Goal: Task Accomplishment & Management: Use online tool/utility

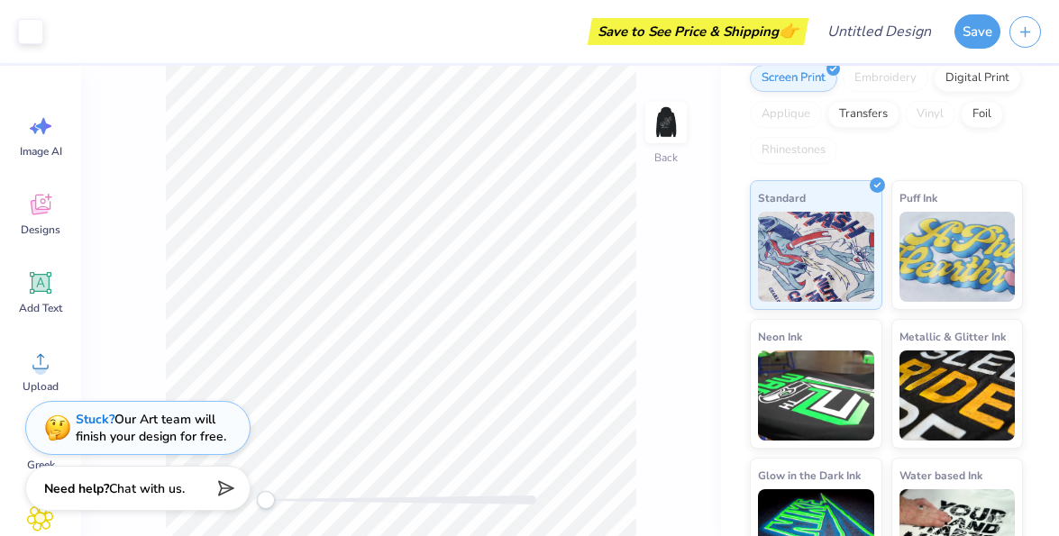
scroll to position [184, 0]
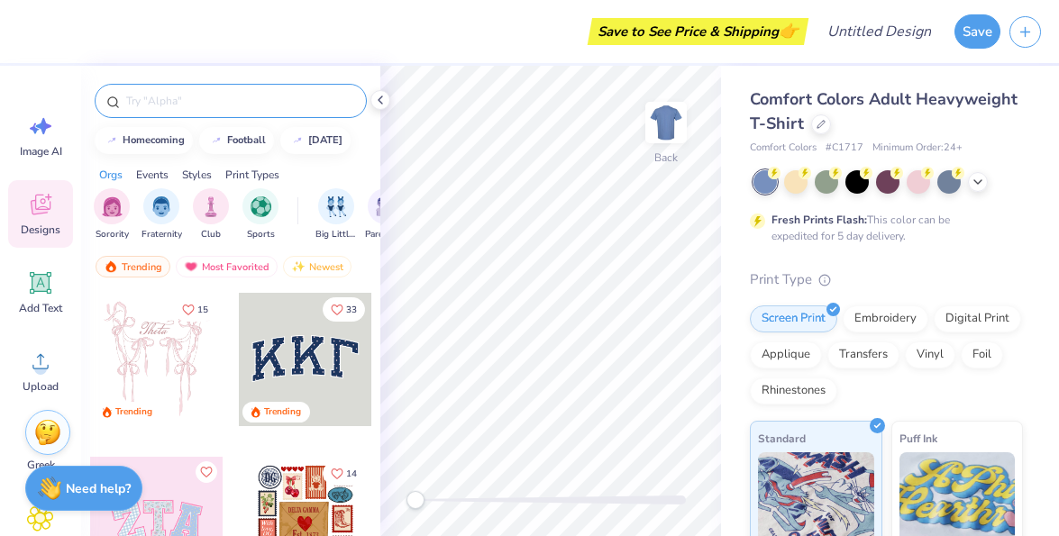
click at [267, 99] on input "text" at bounding box center [239, 101] width 231 height 18
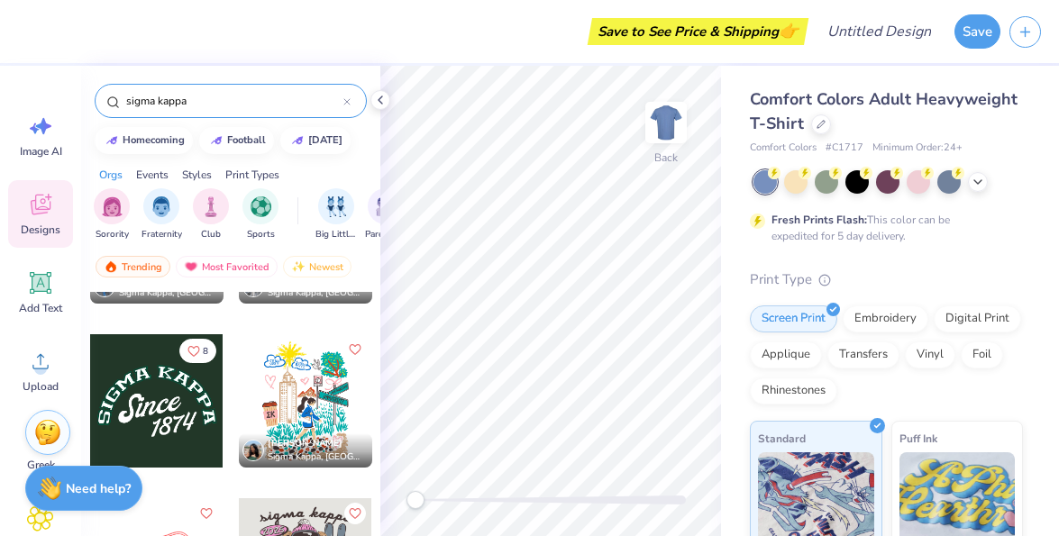
scroll to position [779, 0]
click at [254, 102] on input "sigma kappa" at bounding box center [233, 101] width 219 height 18
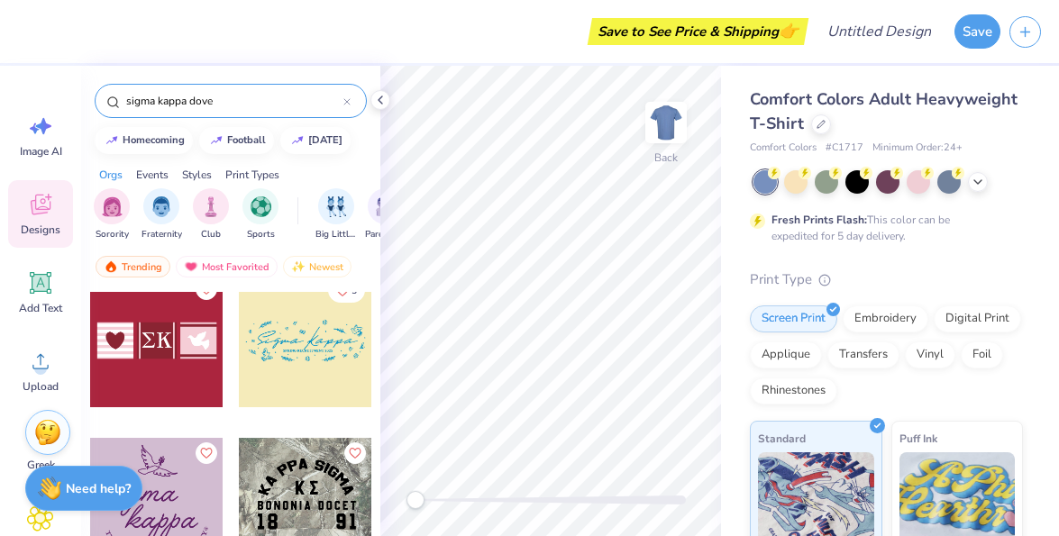
scroll to position [0, 0]
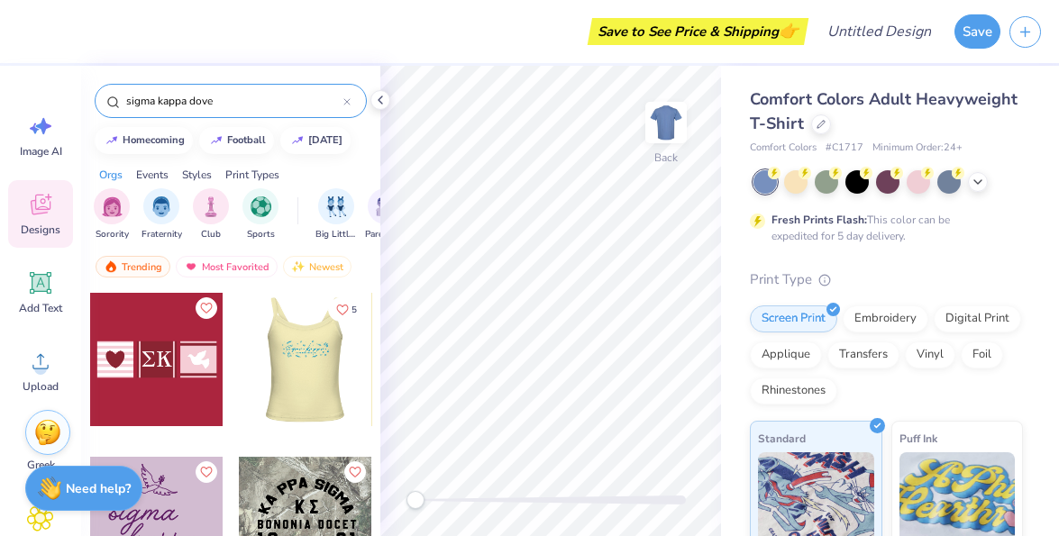
type input "sigma kappa dove"
click at [337, 378] on div at bounding box center [304, 359] width 133 height 133
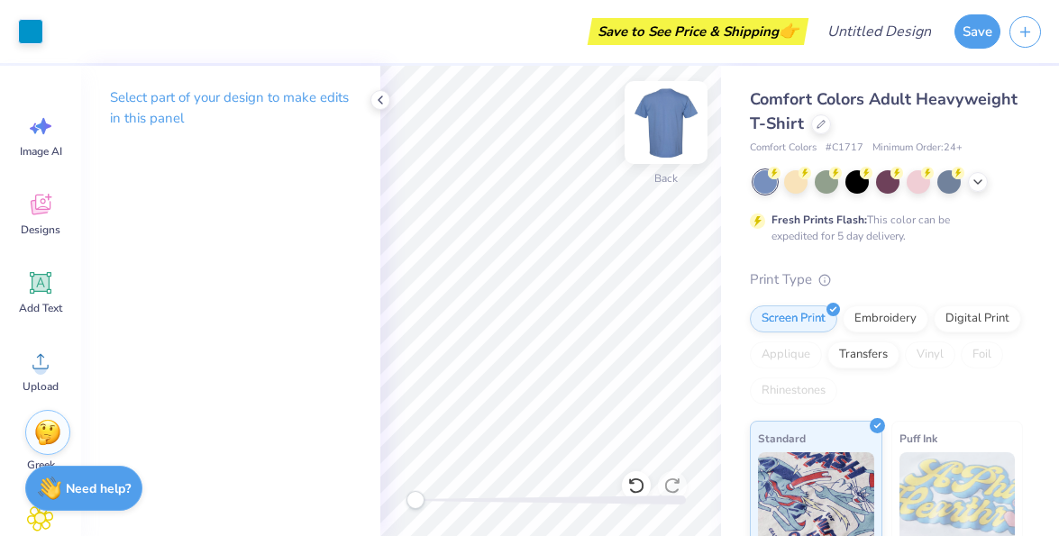
click at [677, 122] on img at bounding box center [666, 122] width 72 height 72
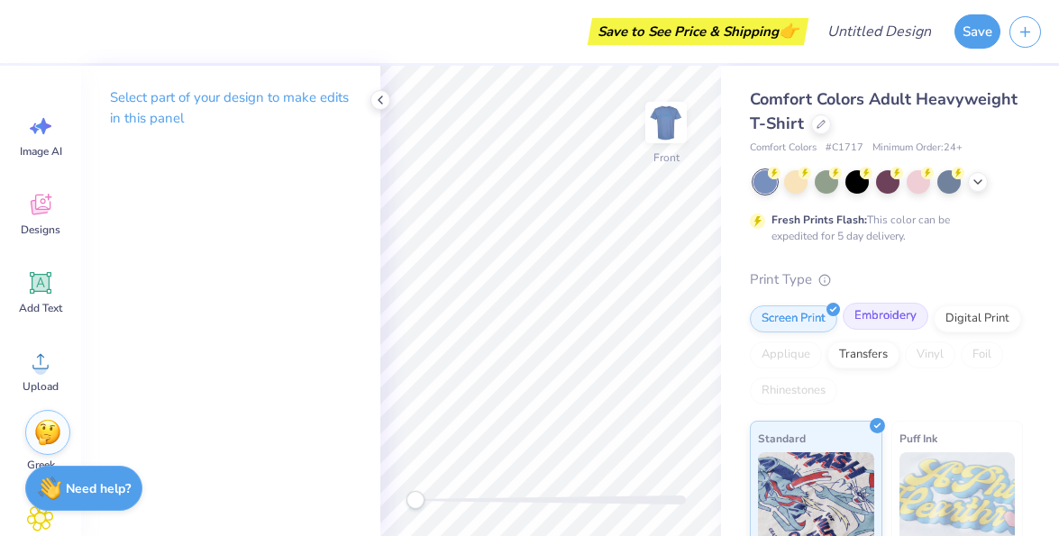
click at [873, 321] on div "Embroidery" at bounding box center [885, 316] width 86 height 27
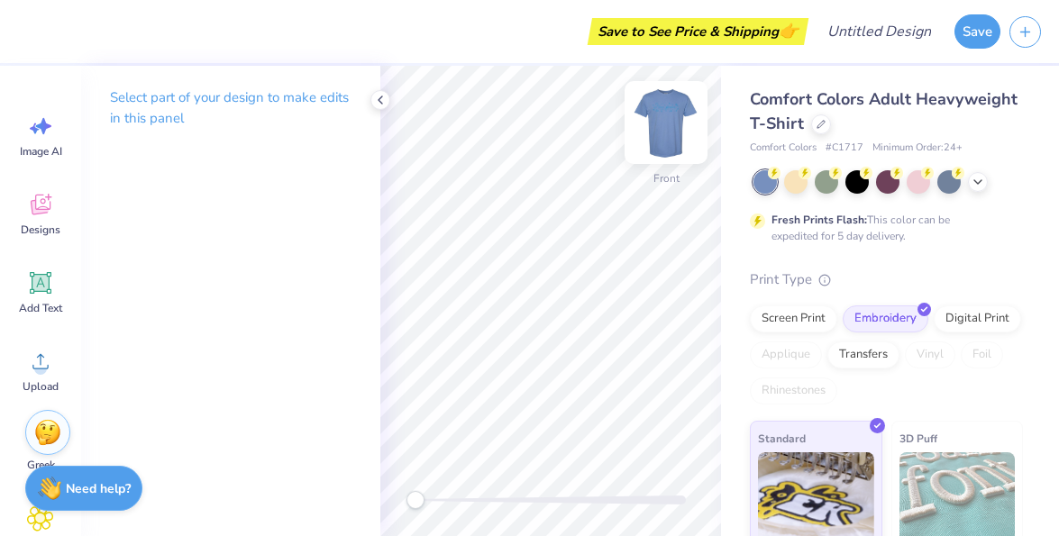
click at [666, 123] on img at bounding box center [666, 122] width 72 height 72
click at [794, 180] on div at bounding box center [795, 179] width 23 height 23
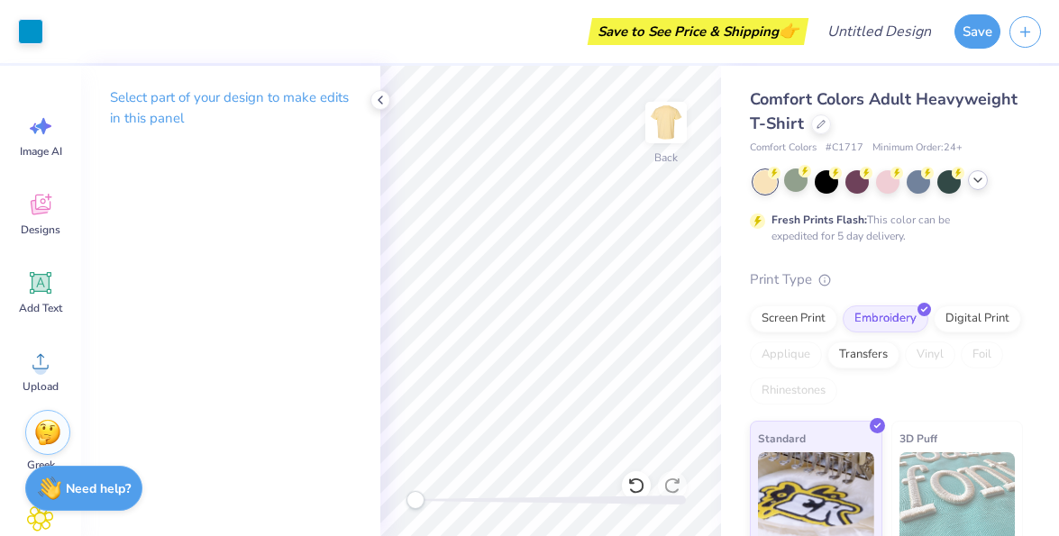
click at [978, 178] on icon at bounding box center [977, 180] width 14 height 14
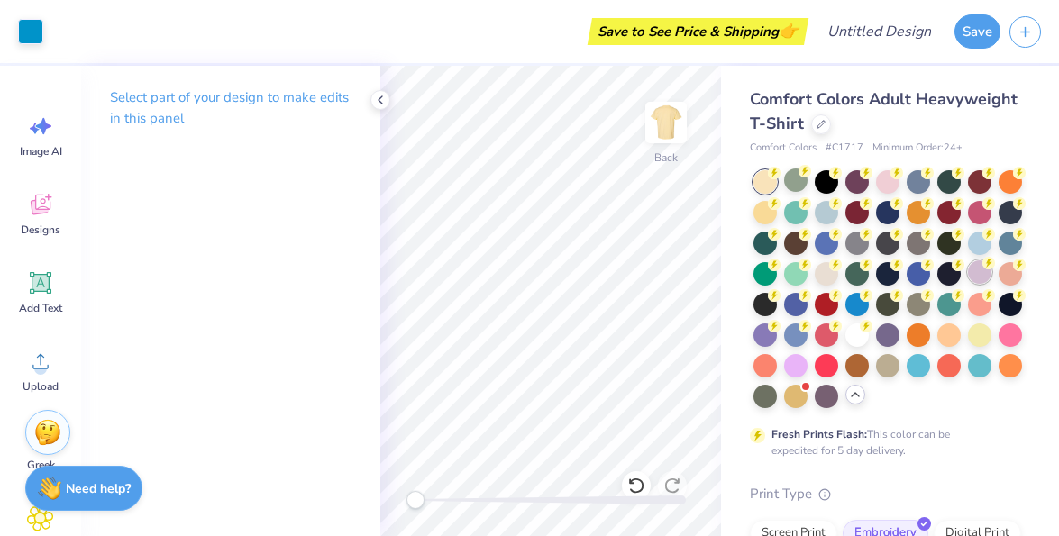
click at [979, 269] on div at bounding box center [979, 271] width 23 height 23
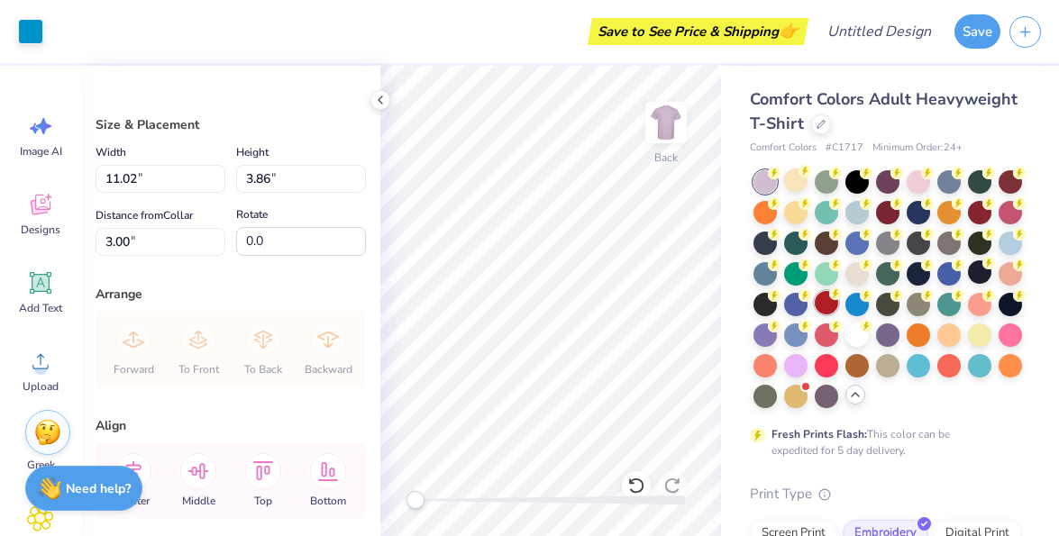
click at [833, 298] on circle at bounding box center [835, 293] width 13 height 13
click at [1015, 270] on div at bounding box center [1009, 271] width 23 height 23
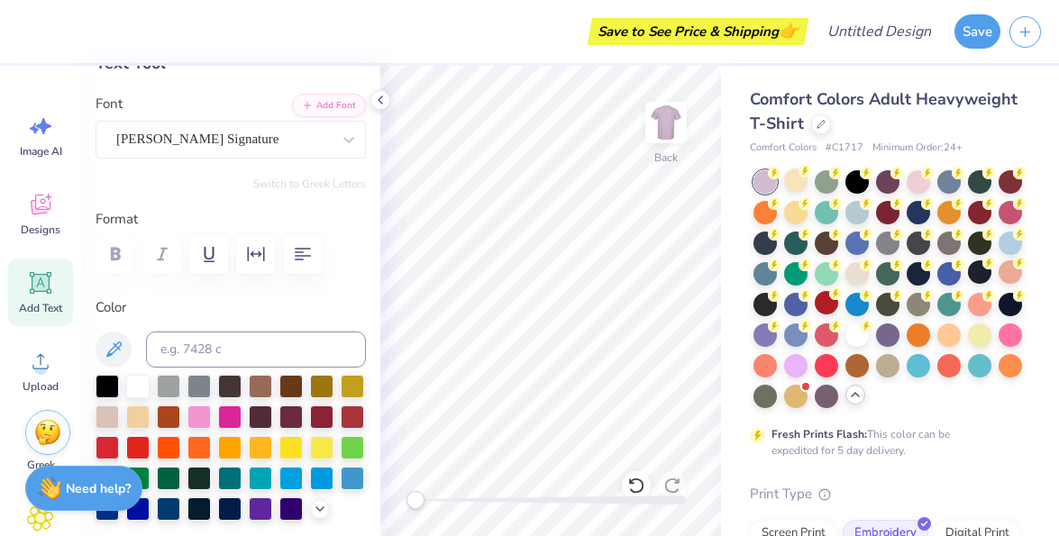
scroll to position [162, 0]
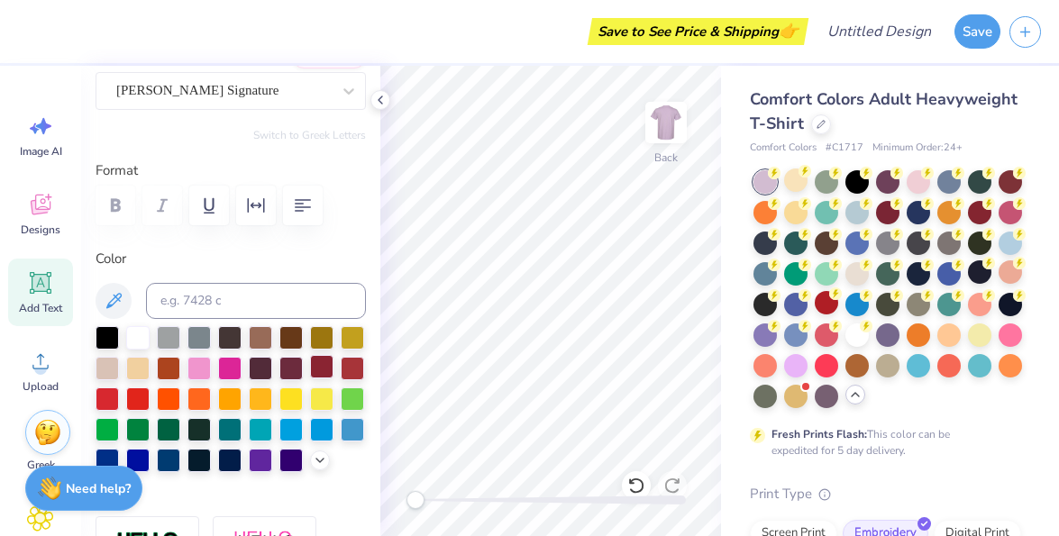
click at [322, 368] on div at bounding box center [321, 366] width 23 height 23
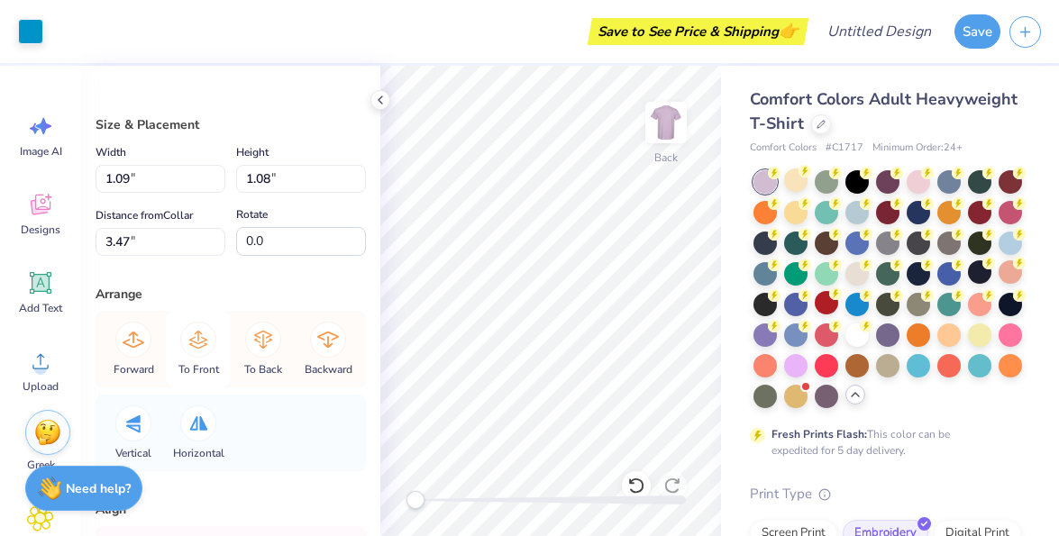
scroll to position [166, 0]
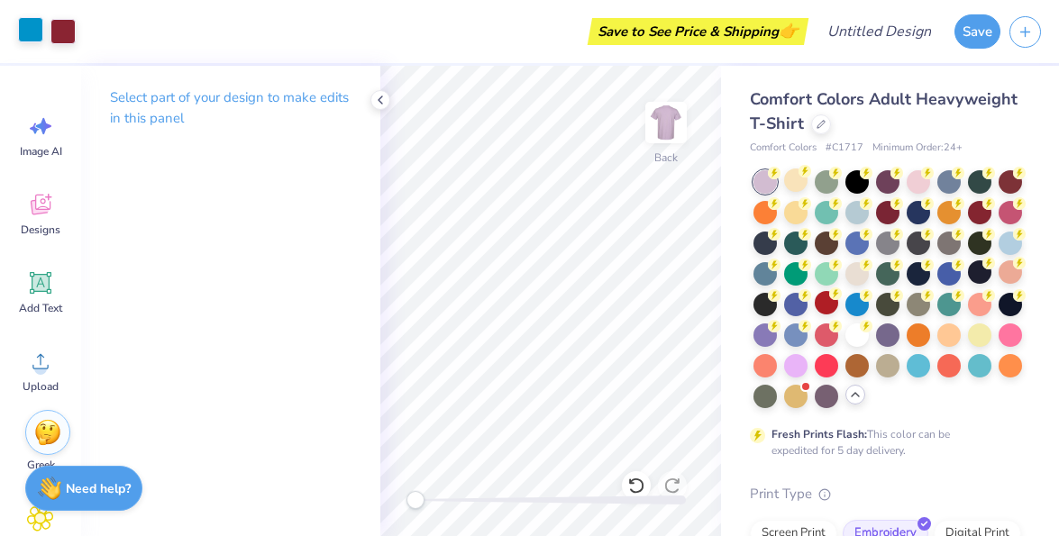
click at [39, 31] on div at bounding box center [30, 29] width 25 height 25
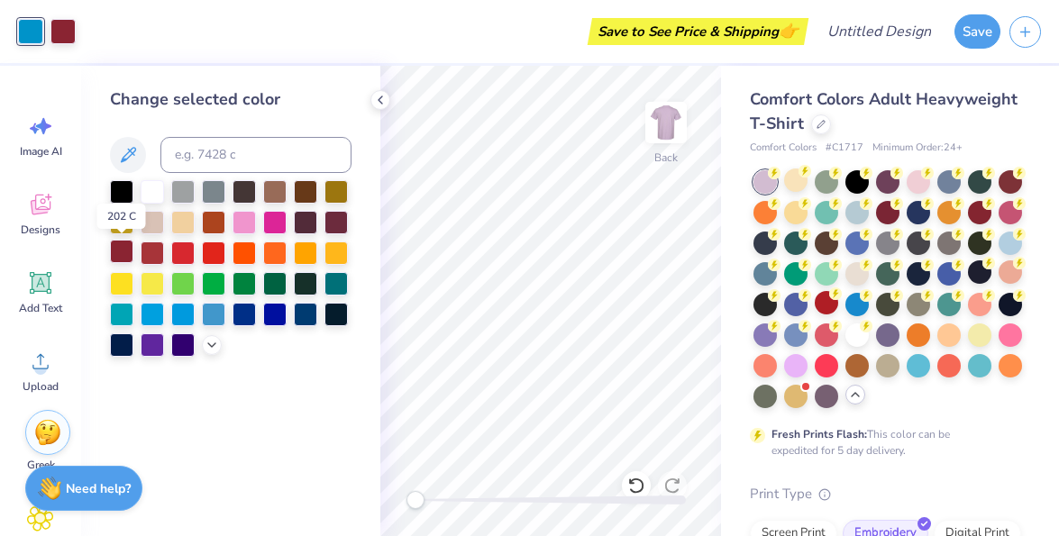
click at [126, 255] on div at bounding box center [121, 251] width 23 height 23
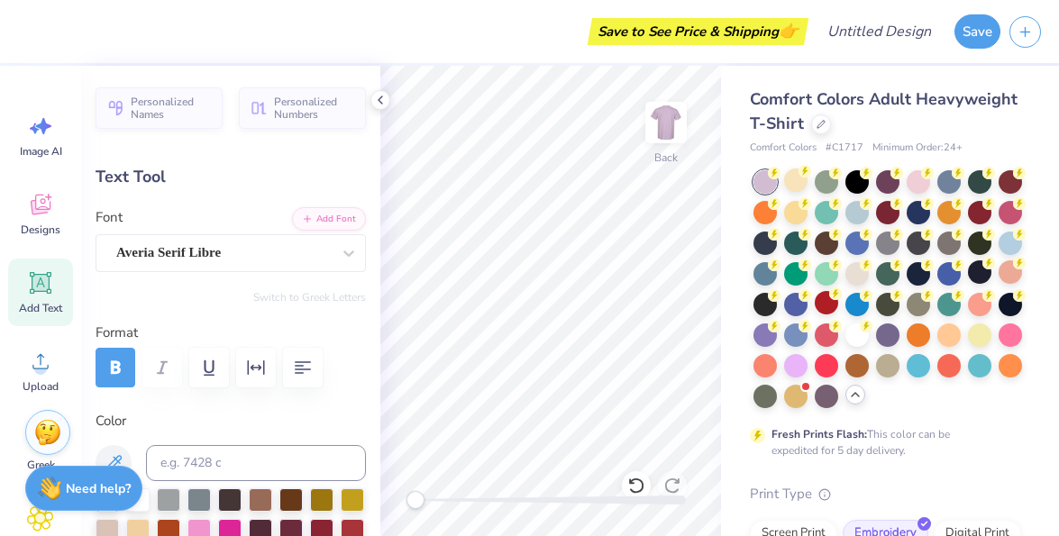
type textarea "SPRING 2025"
type input "2.10"
type textarea "2025"
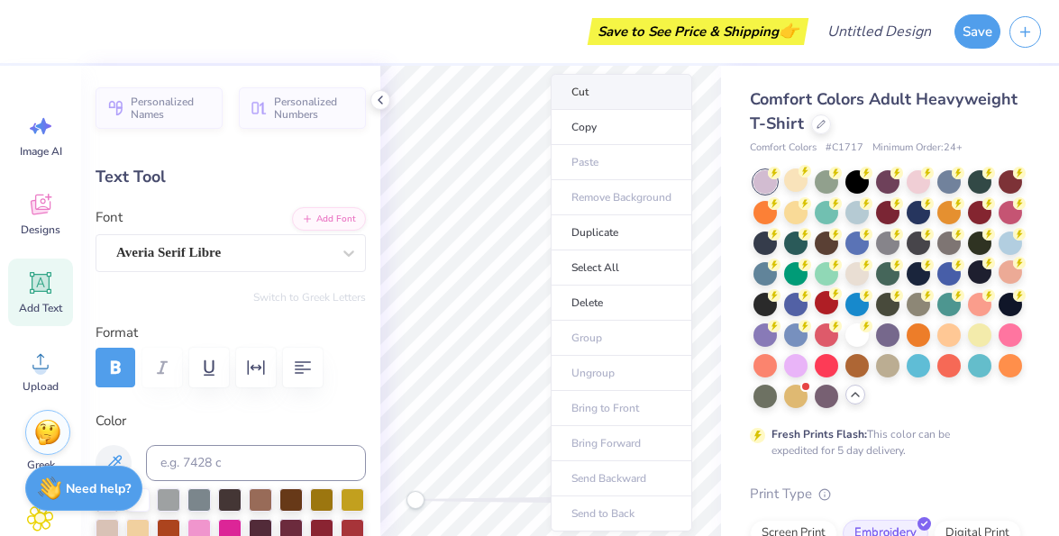
click at [610, 98] on li "Cut" at bounding box center [620, 92] width 141 height 36
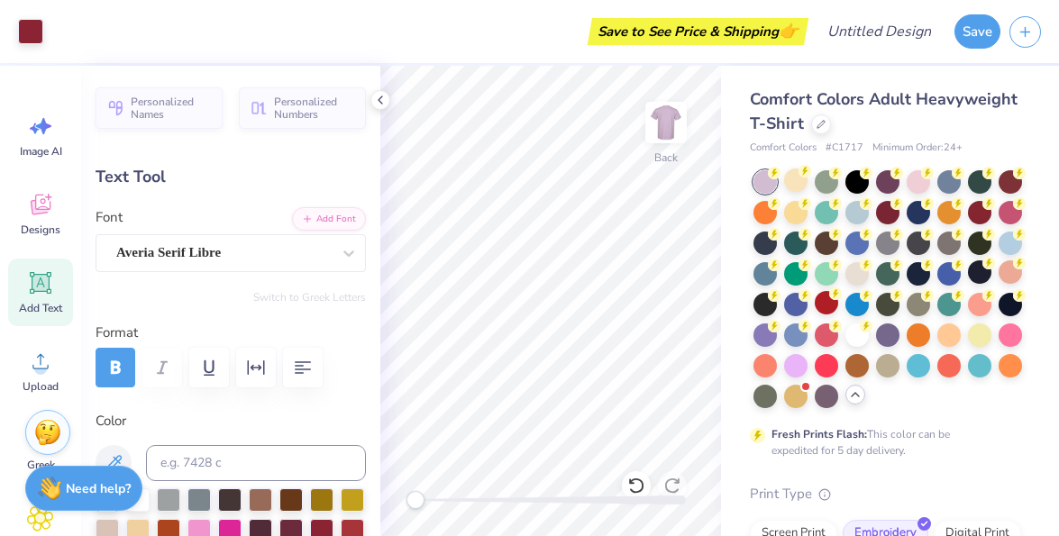
type input "9.25"
type input "2.13"
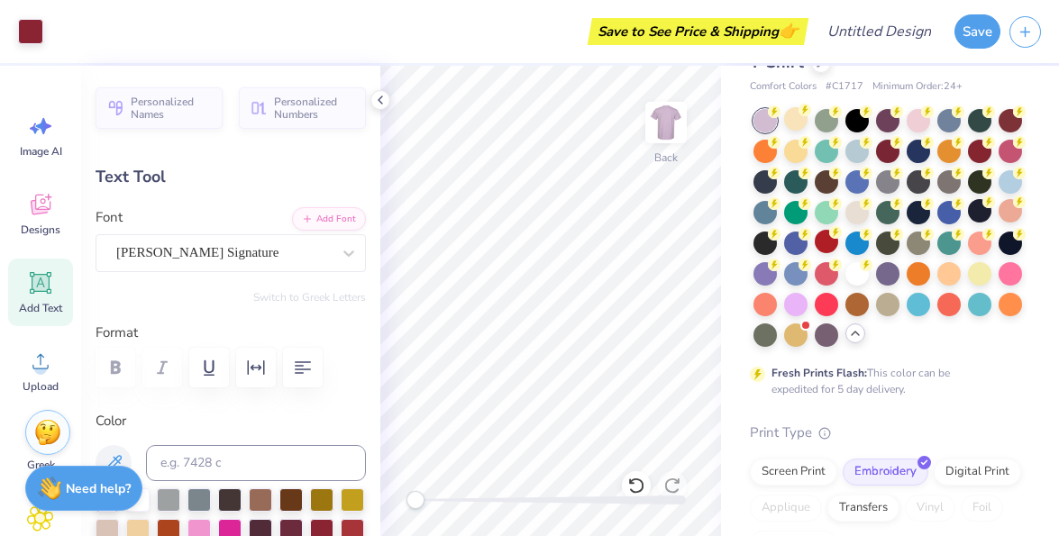
scroll to position [0, 0]
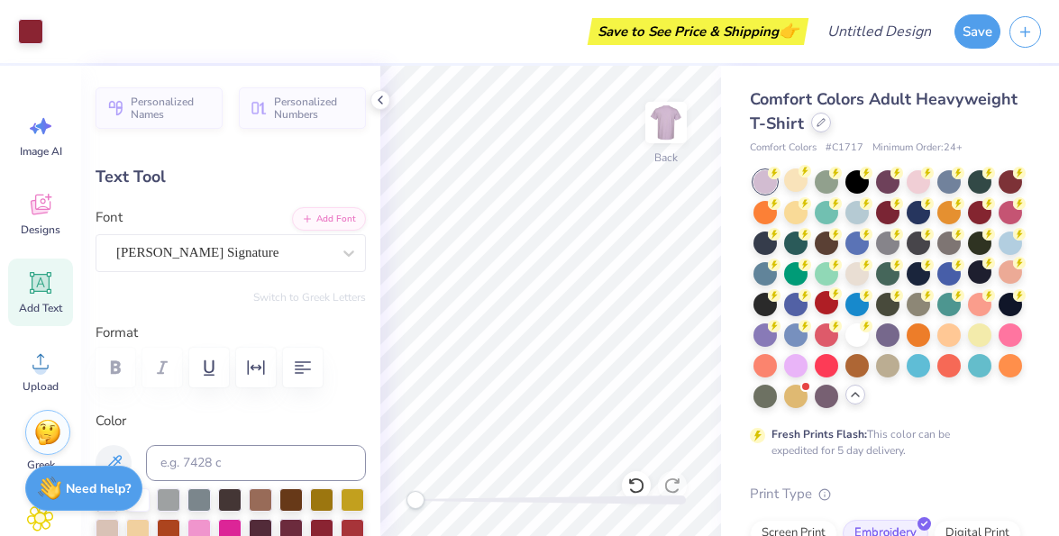
click at [819, 122] on icon at bounding box center [820, 122] width 7 height 7
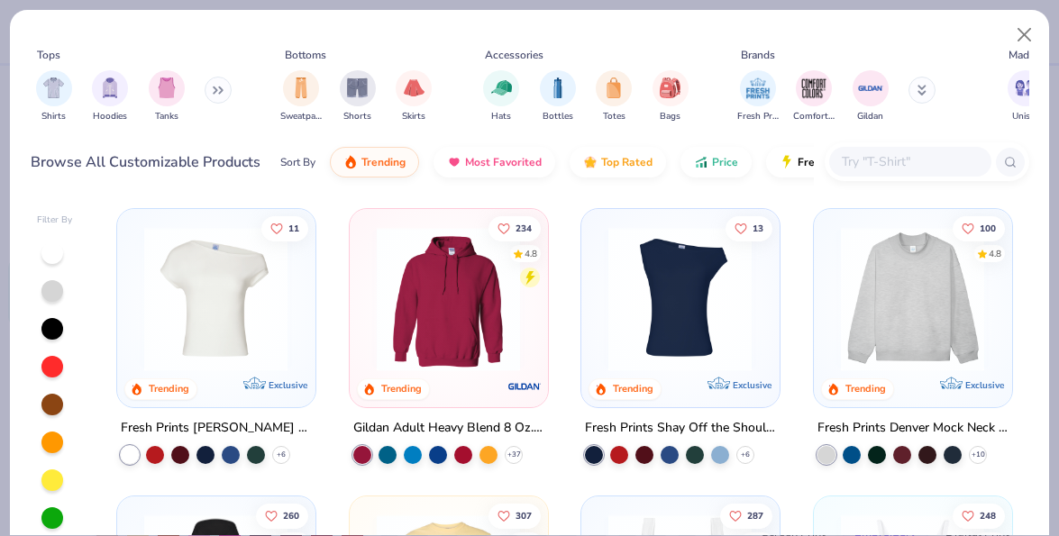
click at [876, 325] on img at bounding box center [912, 299] width 161 height 144
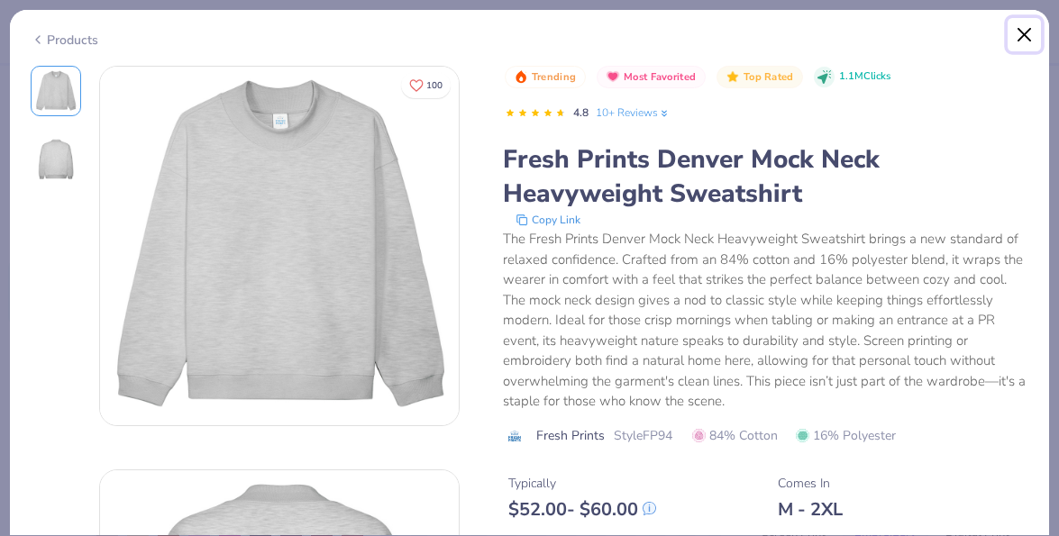
click at [1020, 39] on button "Close" at bounding box center [1024, 35] width 34 height 34
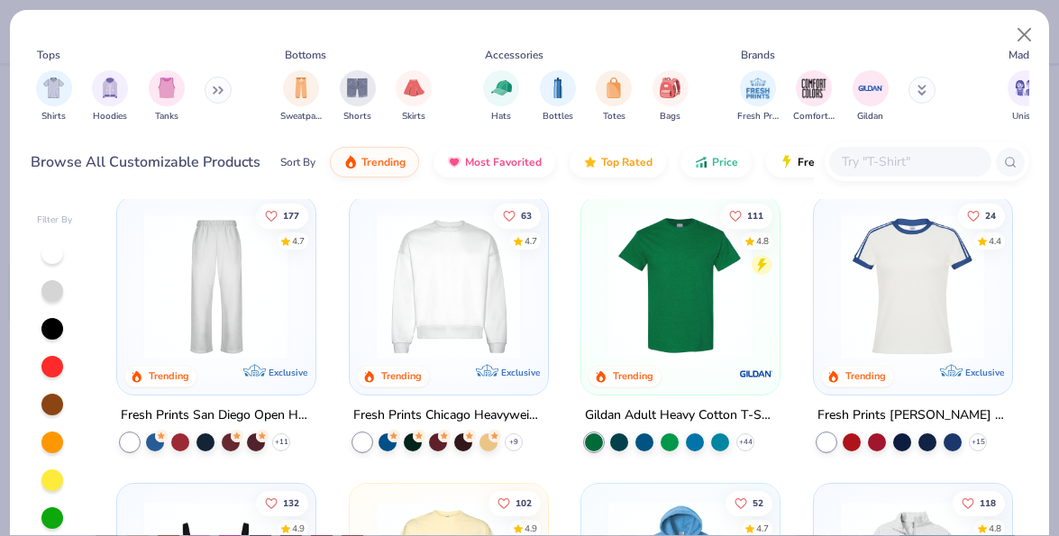
scroll to position [590, 0]
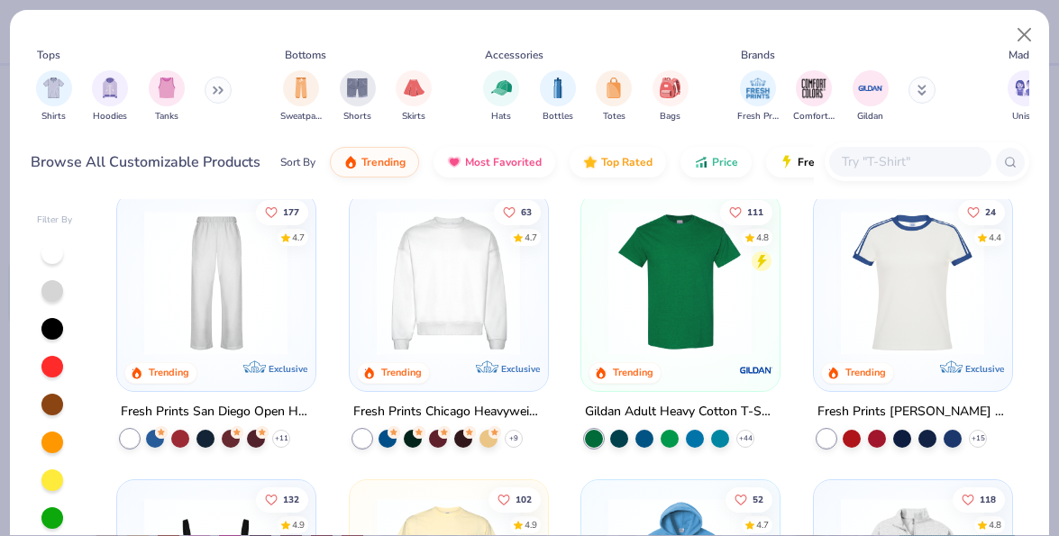
click at [446, 323] on img at bounding box center [448, 283] width 161 height 144
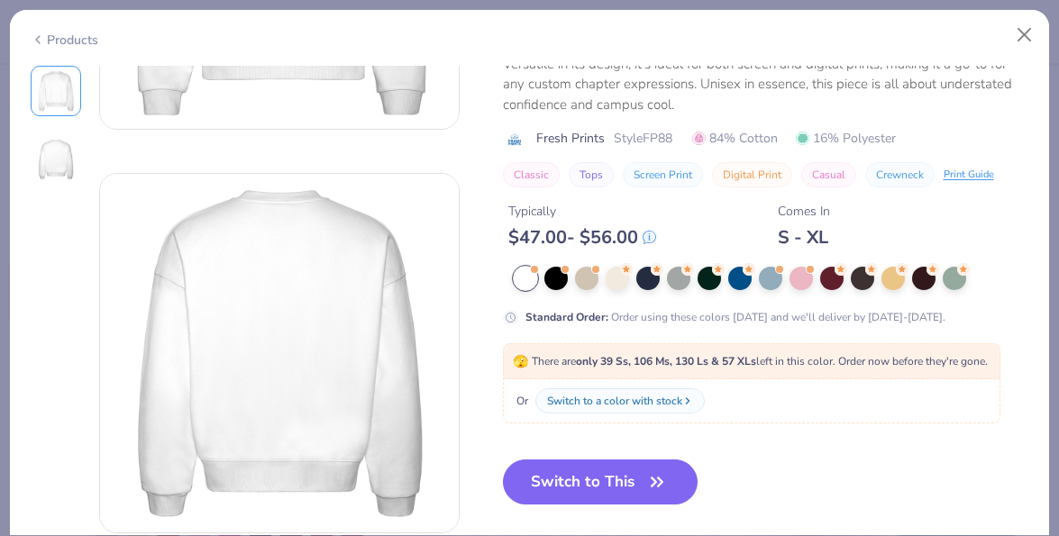
scroll to position [299, 0]
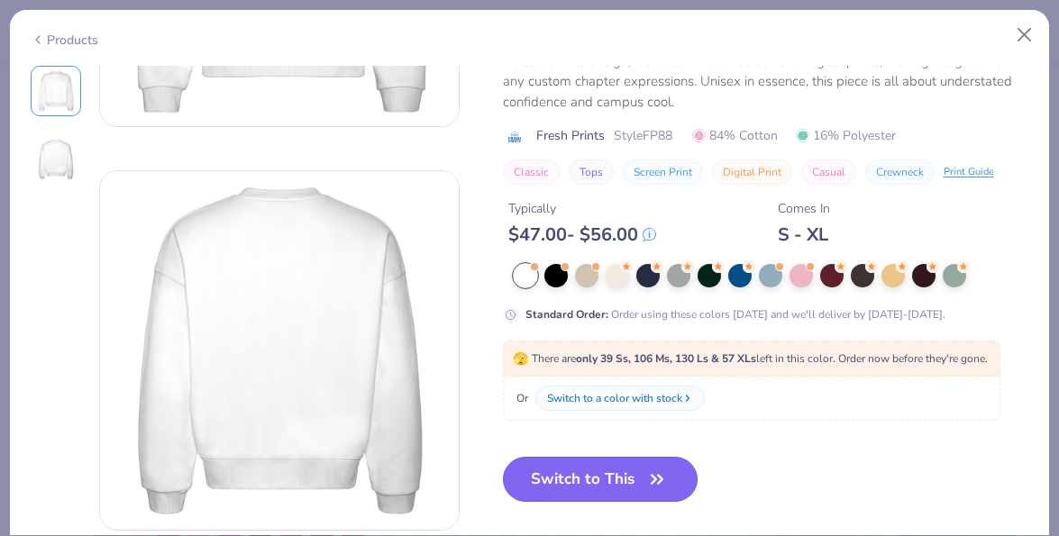
click at [653, 486] on icon "button" at bounding box center [656, 479] width 25 height 25
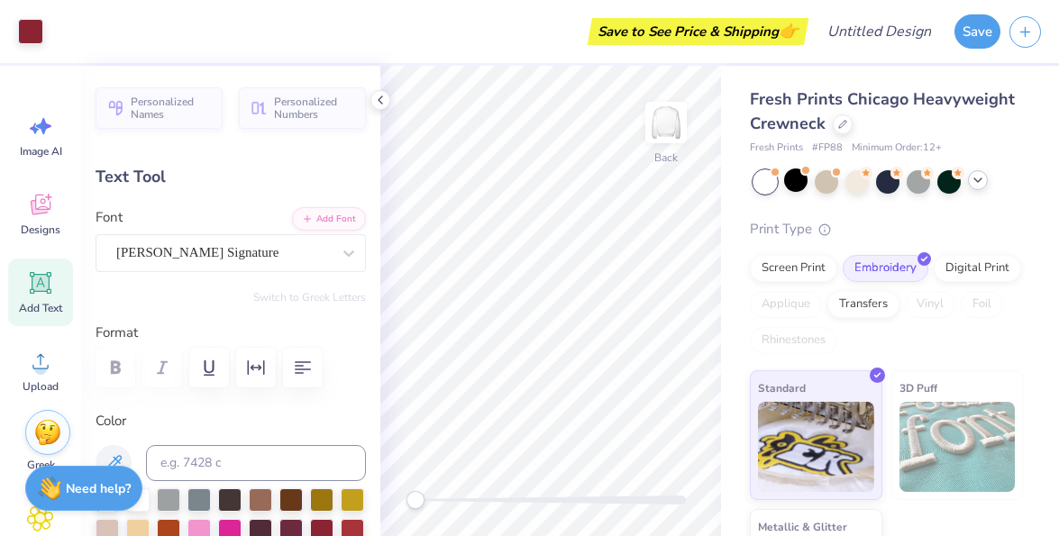
type input "3.55"
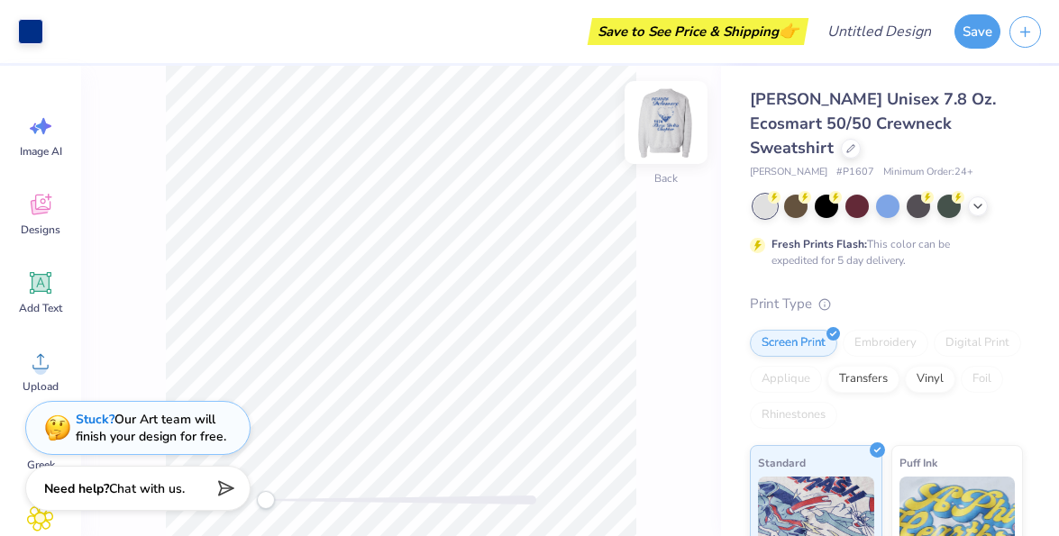
click at [668, 130] on img at bounding box center [666, 122] width 72 height 72
